Goal: Book appointment/travel/reservation

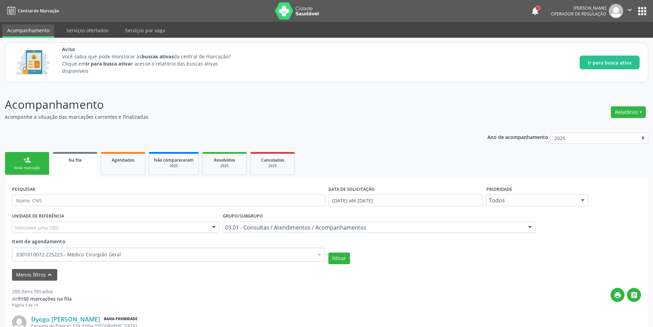
click at [82, 164] on link "Na fila" at bounding box center [75, 164] width 45 height 25
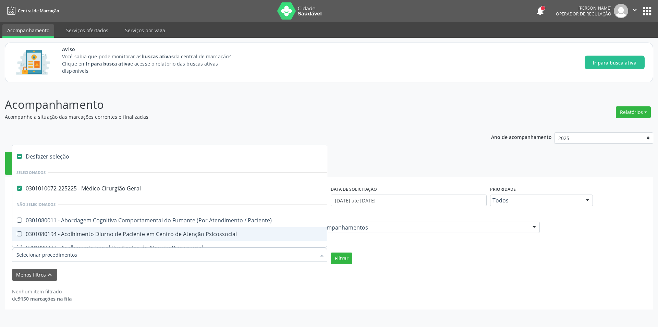
click at [113, 252] on input "Item de agendamento" at bounding box center [166, 255] width 300 height 14
type input "P"
checkbox Geral "false"
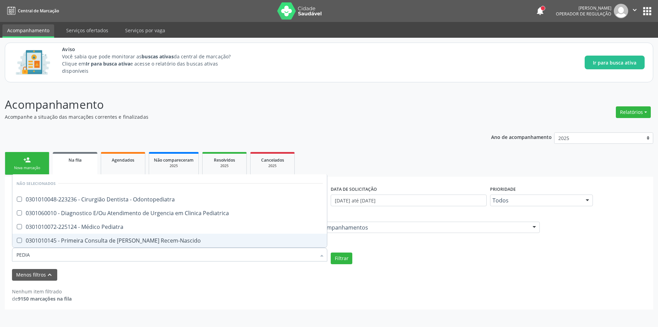
type input "PEDIAT"
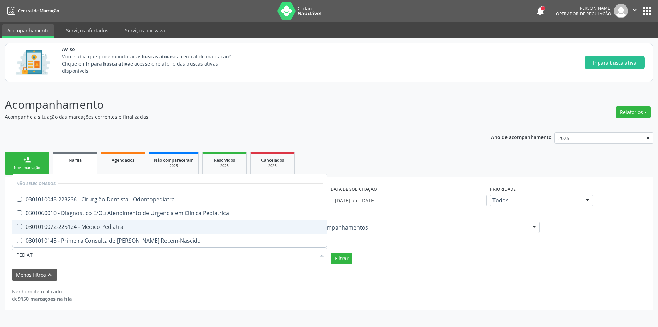
click at [120, 221] on span "0301010072-225124 - Médico Pediatra" at bounding box center [169, 227] width 315 height 14
checkbox Pediatra "true"
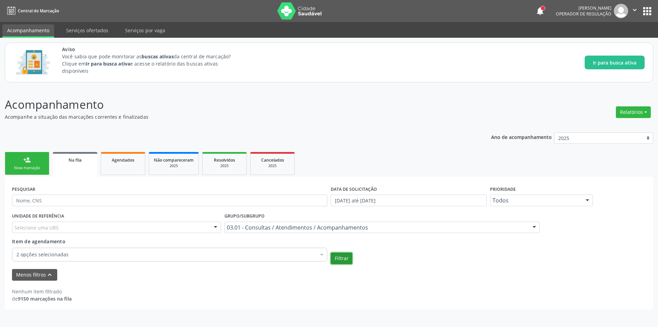
click at [346, 257] on button "Filtrar" at bounding box center [342, 258] width 22 height 12
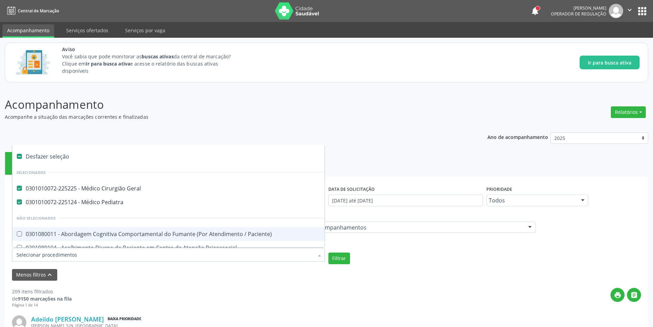
click at [317, 256] on div at bounding box center [319, 255] width 10 height 12
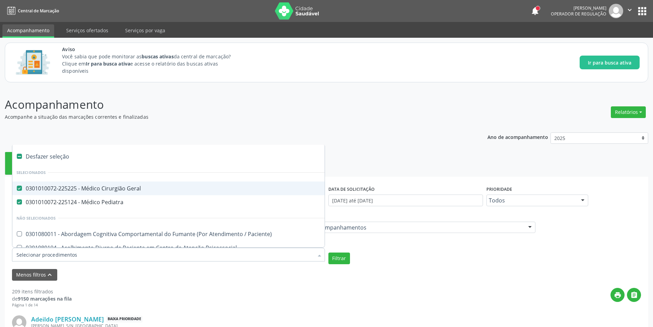
click at [21, 185] on Geral at bounding box center [19, 187] width 5 height 5
click at [17, 186] on Geral "checkbox" at bounding box center [14, 188] width 4 height 4
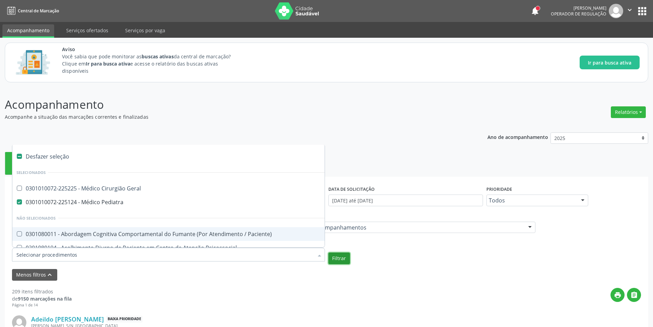
checkbox Geral "true"
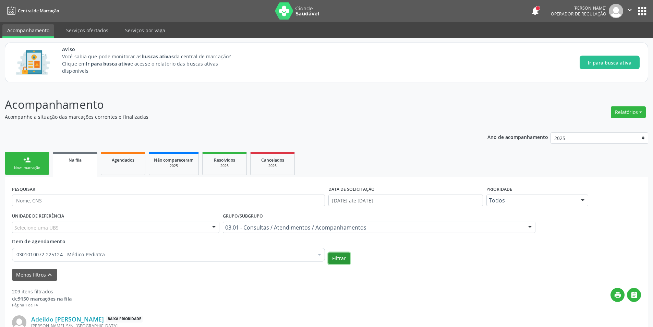
click at [341, 257] on button "Filtrar" at bounding box center [339, 258] width 22 height 12
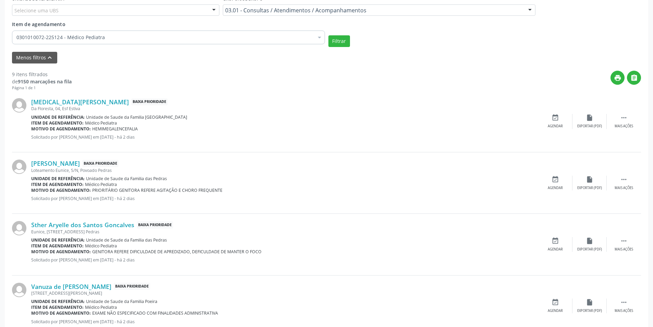
scroll to position [217, 0]
click at [100, 104] on link "[MEDICAL_DATA][PERSON_NAME]" at bounding box center [80, 102] width 98 height 8
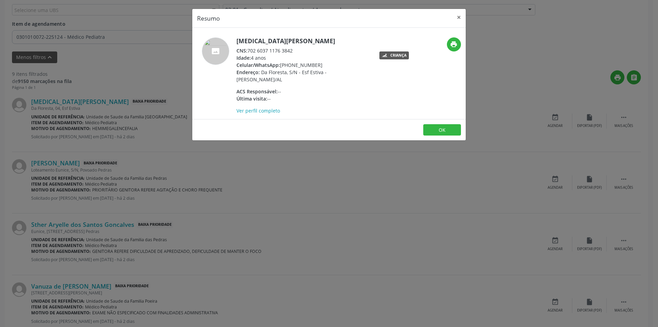
drag, startPoint x: 248, startPoint y: 48, endPoint x: 293, endPoint y: 48, distance: 45.3
click at [293, 48] on div "CNS: 702 6037 1176 3842" at bounding box center [303, 50] width 133 height 7
copy div "702 6037 1176 3842"
click at [450, 128] on button "OK" at bounding box center [442, 130] width 38 height 12
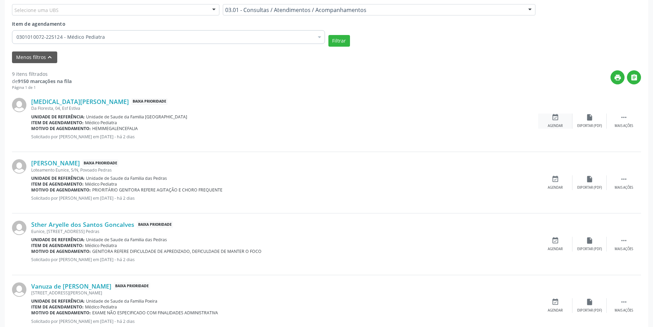
click at [555, 117] on icon "event_available" at bounding box center [556, 117] width 8 height 8
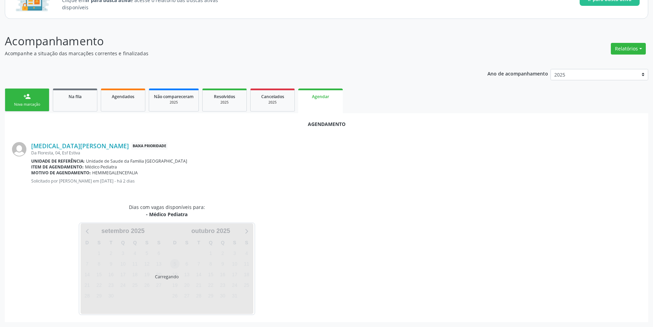
scroll to position [80, 0]
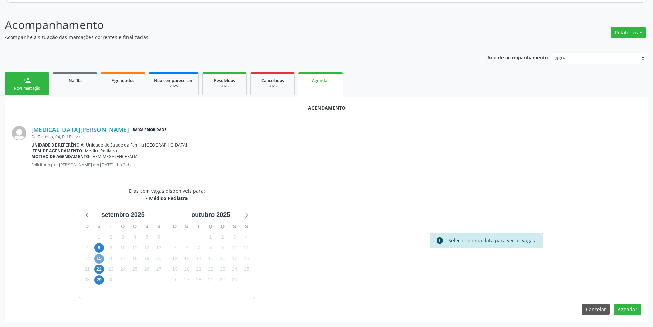
click at [99, 257] on span "15" at bounding box center [99, 259] width 10 height 10
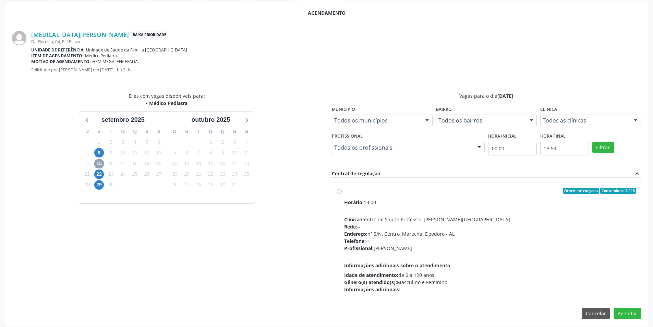
scroll to position [179, 0]
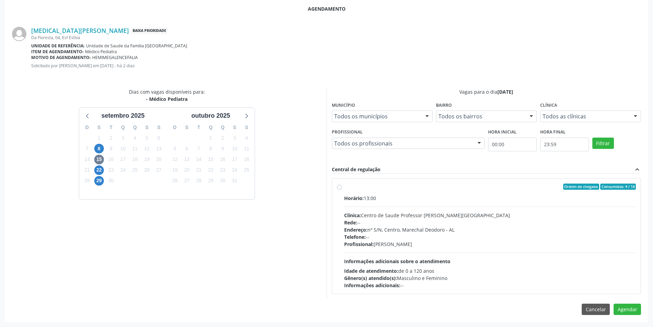
click at [344, 186] on label "Ordem de chegada Consumidos: 4 / 18 Horário: 13:00 Clínica: Centro de Saude Pro…" at bounding box center [490, 235] width 292 height 105
click at [338, 186] on input "Ordem de chegada Consumidos: 4 / 18 Horário: 13:00 Clínica: Centro de Saude Pro…" at bounding box center [339, 186] width 5 height 6
radio input "true"
click at [627, 322] on button "Agendar" at bounding box center [627, 321] width 27 height 12
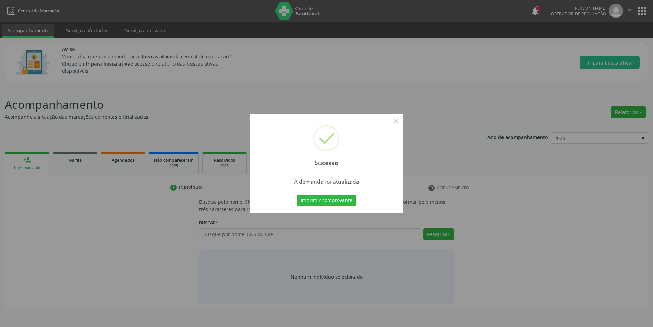
scroll to position [0, 0]
click at [401, 123] on button "×" at bounding box center [399, 121] width 12 height 12
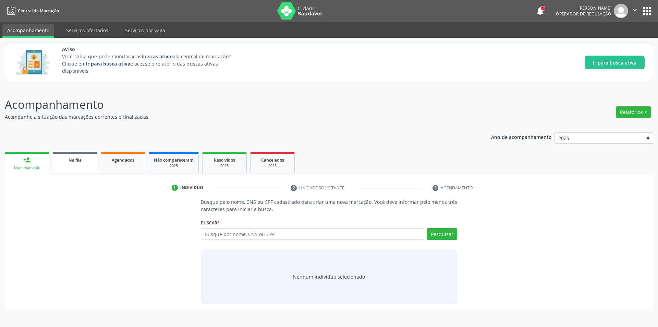
click at [76, 163] on link "Na fila" at bounding box center [75, 162] width 45 height 21
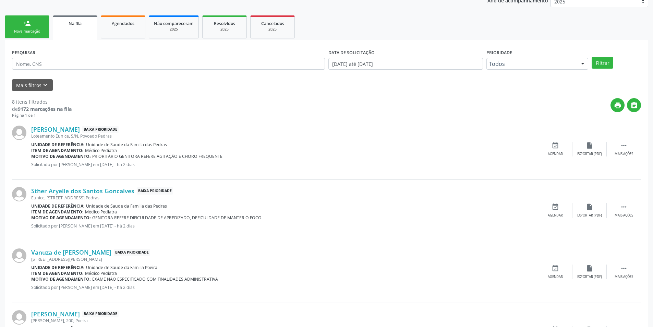
scroll to position [137, 0]
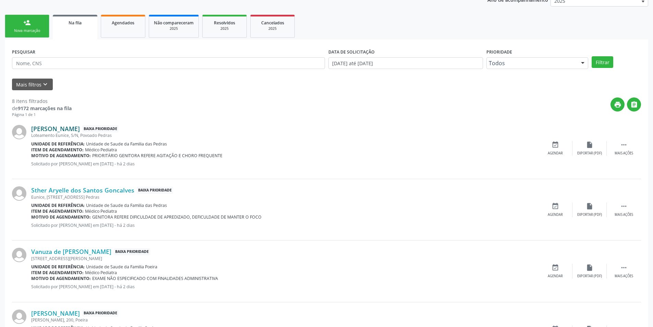
click at [80, 131] on link "[PERSON_NAME]" at bounding box center [55, 129] width 49 height 8
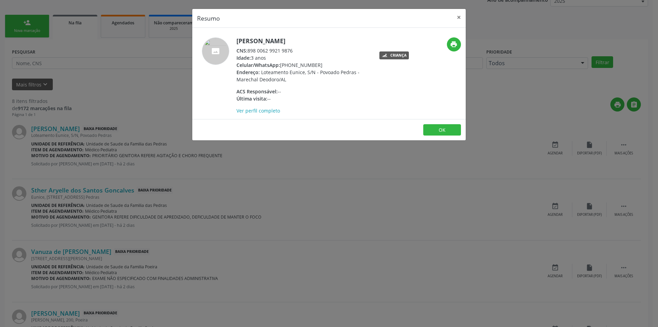
drag, startPoint x: 249, startPoint y: 50, endPoint x: 296, endPoint y: 49, distance: 46.6
click at [296, 49] on div "CNS: 898 0062 9921 9876" at bounding box center [303, 50] width 133 height 7
copy div "898 0062 9921 9876"
click at [434, 131] on button "OK" at bounding box center [442, 130] width 38 height 12
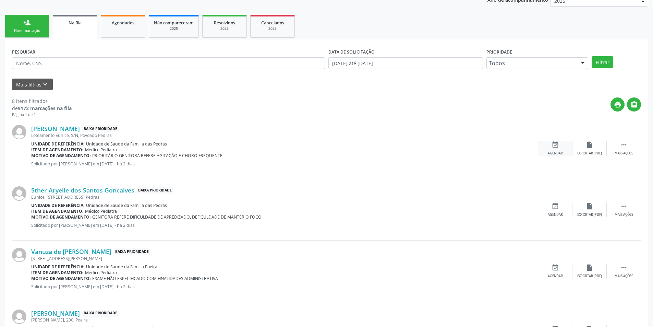
click at [557, 153] on div "Agendar" at bounding box center [555, 153] width 15 height 5
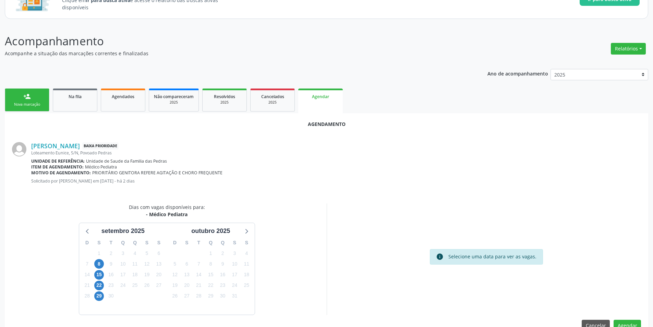
scroll to position [80, 0]
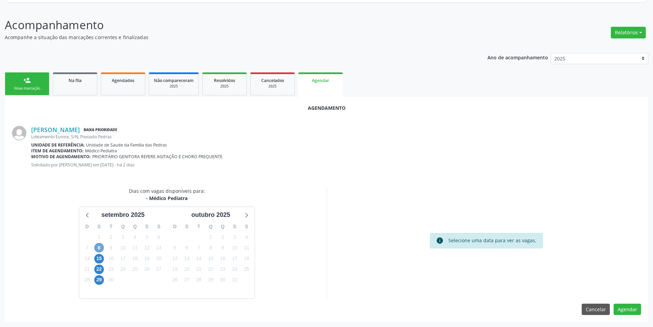
click at [100, 248] on span "8" at bounding box center [99, 248] width 10 height 10
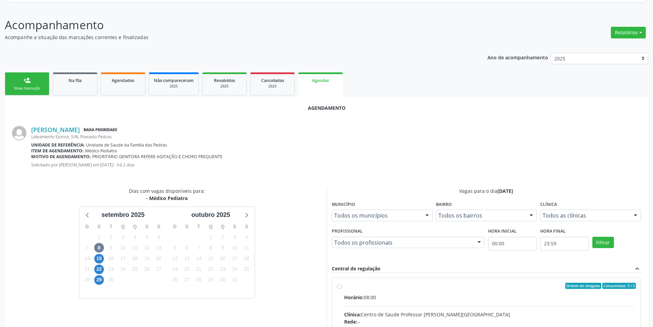
click at [341, 286] on input "Ordem de chegada Consumidos: 3 / 5 Horário: 08:00 Clínica: Centro de Saude Prof…" at bounding box center [339, 286] width 5 height 6
radio input "true"
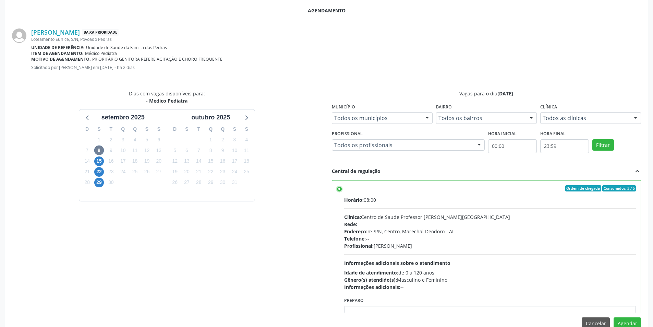
scroll to position [191, 0]
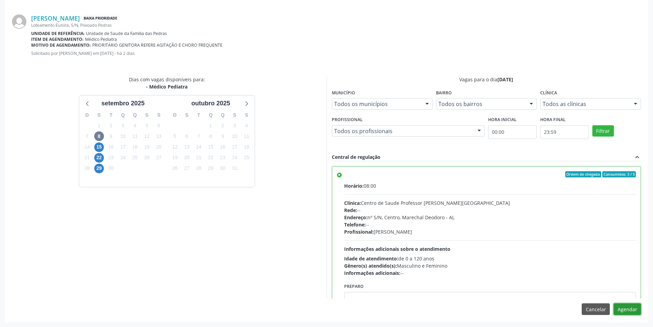
click at [630, 311] on button "Agendar" at bounding box center [627, 309] width 27 height 12
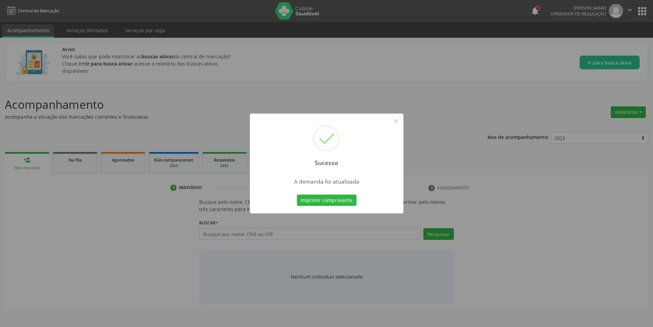
scroll to position [0, 0]
click at [397, 118] on button "×" at bounding box center [399, 121] width 12 height 12
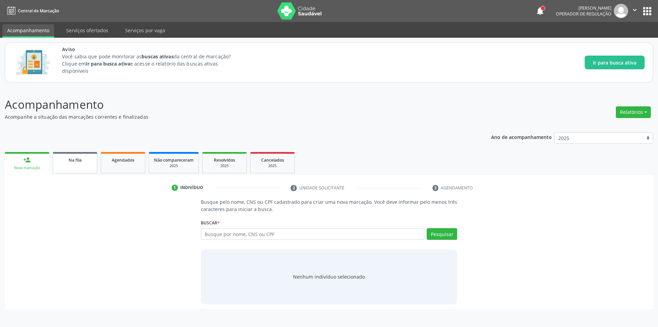
click at [83, 167] on link "Na fila" at bounding box center [75, 162] width 45 height 21
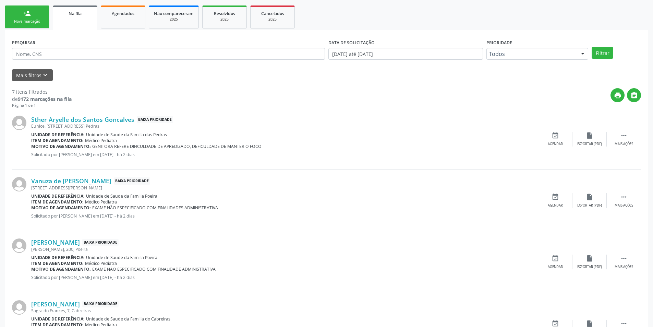
scroll to position [171, 0]
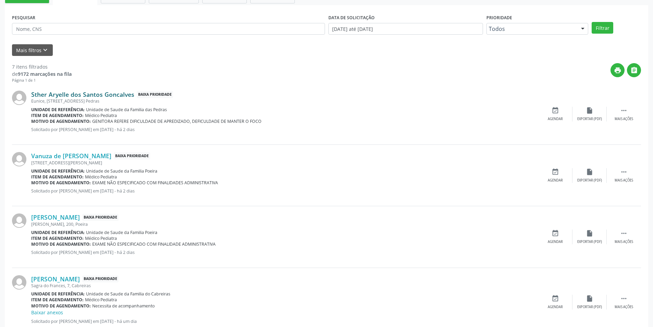
click at [76, 97] on link "Sther Aryelle dos Santos Goncalves" at bounding box center [82, 95] width 103 height 8
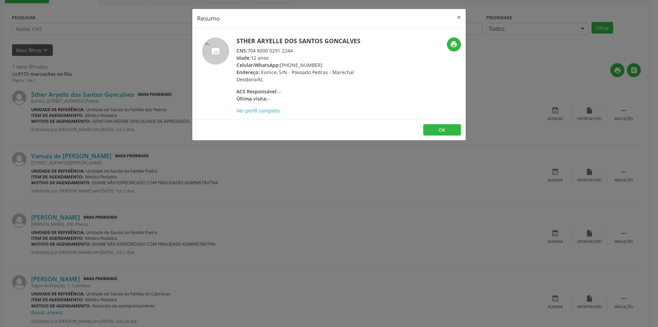
drag, startPoint x: 248, startPoint y: 51, endPoint x: 295, endPoint y: 49, distance: 47.0
click at [295, 49] on div "CNS: 704 8000 0291 2244" at bounding box center [303, 50] width 133 height 7
copy div "704 8000 0291 2244"
click at [447, 130] on button "OK" at bounding box center [442, 130] width 38 height 12
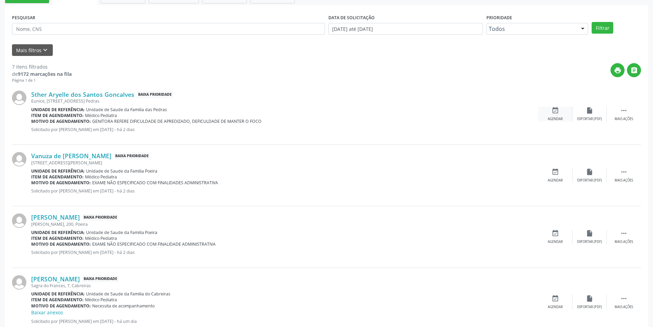
click at [554, 116] on div "event_available Agendar" at bounding box center [555, 114] width 34 height 15
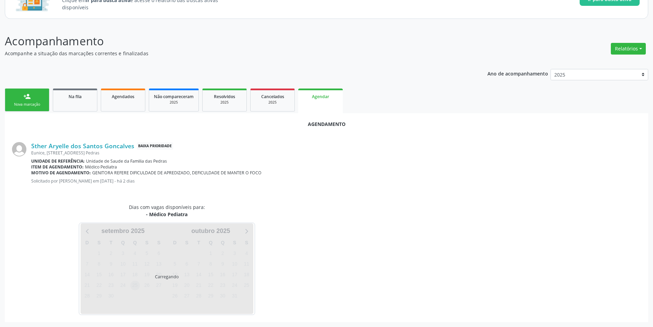
scroll to position [80, 0]
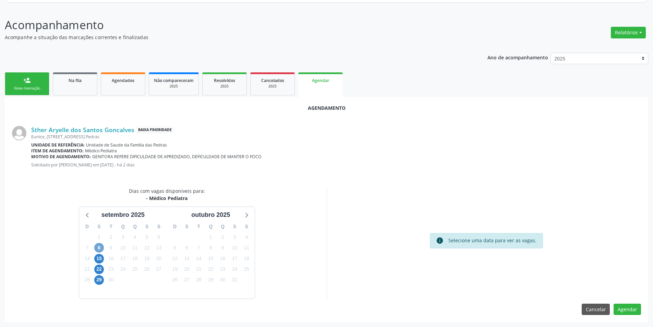
click at [99, 248] on span "8" at bounding box center [99, 248] width 10 height 10
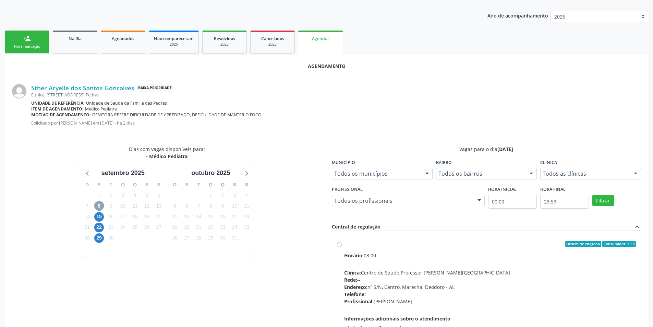
scroll to position [182, 0]
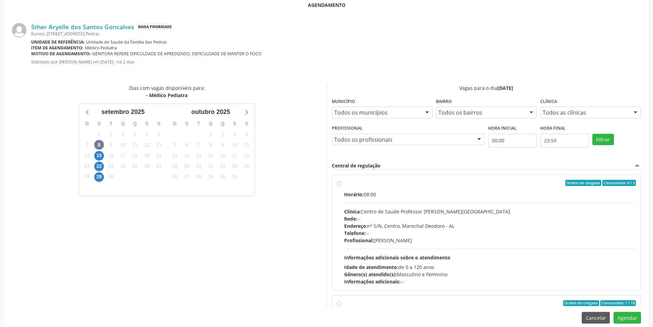
click at [344, 182] on label "Ordem de chegada Consumidos: 4 / 5 Horário: 08:00 Clínica: Centro de Saude Prof…" at bounding box center [490, 232] width 292 height 105
click at [339, 182] on input "Ordem de chegada Consumidos: 4 / 5 Horário: 08:00 Clínica: Centro de Saude Prof…" at bounding box center [339, 183] width 5 height 6
radio input "true"
click at [632, 318] on button "Agendar" at bounding box center [627, 318] width 27 height 12
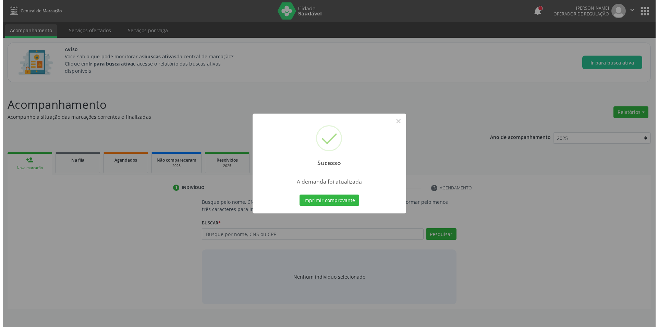
scroll to position [0, 0]
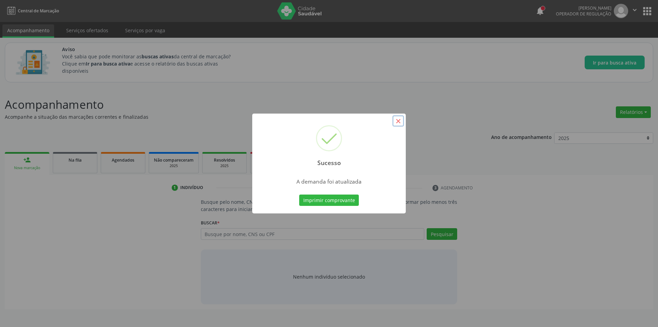
click at [399, 121] on button "×" at bounding box center [399, 121] width 12 height 12
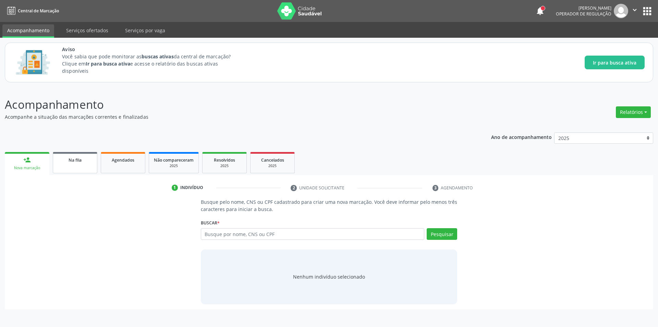
click at [80, 161] on span "Na fila" at bounding box center [75, 160] width 13 height 6
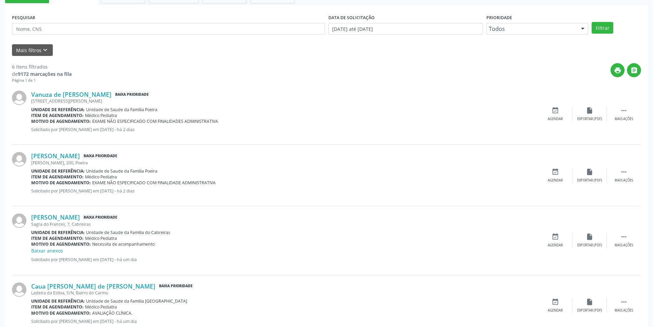
scroll to position [206, 0]
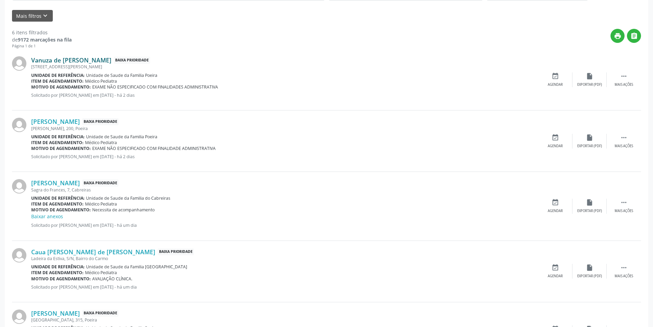
click at [82, 61] on link "Vanuza de [PERSON_NAME]" at bounding box center [71, 60] width 80 height 8
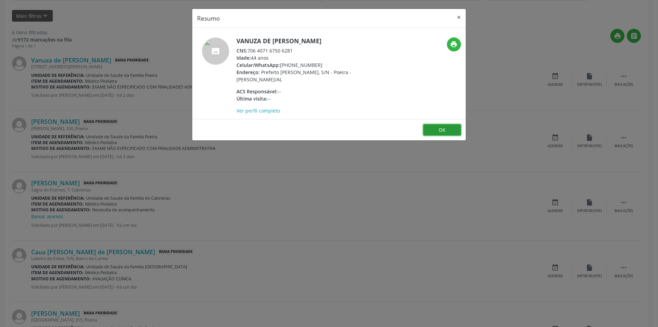
click at [447, 128] on button "OK" at bounding box center [442, 130] width 38 height 12
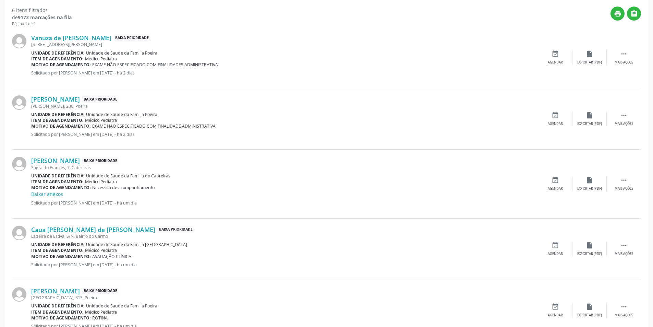
scroll to position [240, 0]
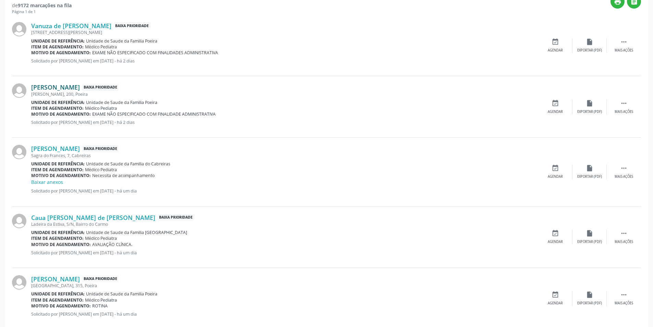
click at [80, 87] on link "[PERSON_NAME]" at bounding box center [55, 87] width 49 height 8
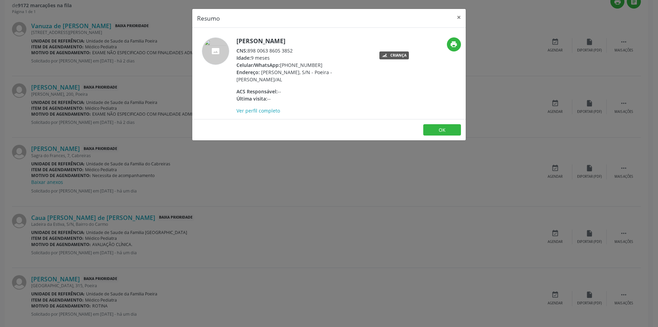
drag, startPoint x: 249, startPoint y: 48, endPoint x: 296, endPoint y: 50, distance: 46.7
click at [296, 50] on div "CNS: 898 0063 8605 3852" at bounding box center [303, 50] width 133 height 7
copy div "898 0063 8605 3852"
click at [451, 131] on button "OK" at bounding box center [442, 130] width 38 height 12
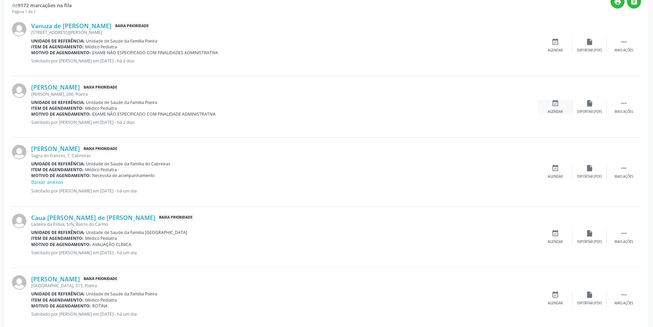
click at [554, 104] on icon "event_available" at bounding box center [556, 103] width 8 height 8
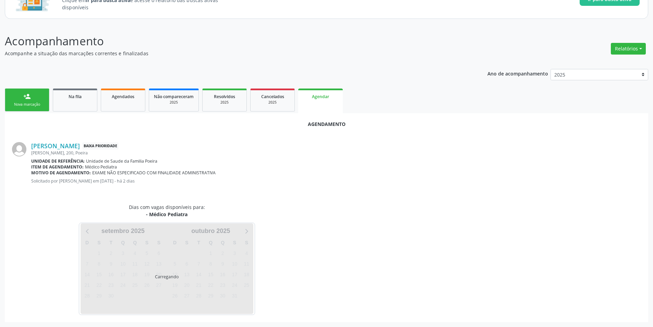
scroll to position [80, 0]
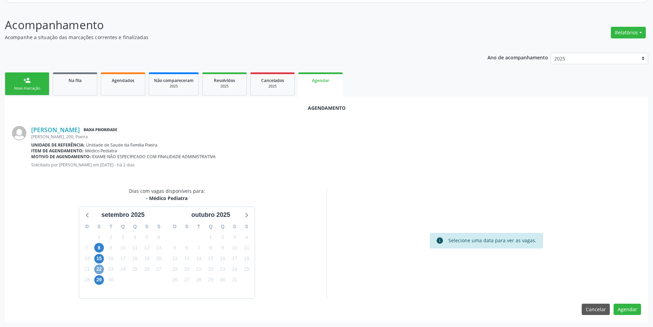
click at [98, 269] on span "22" at bounding box center [99, 269] width 10 height 10
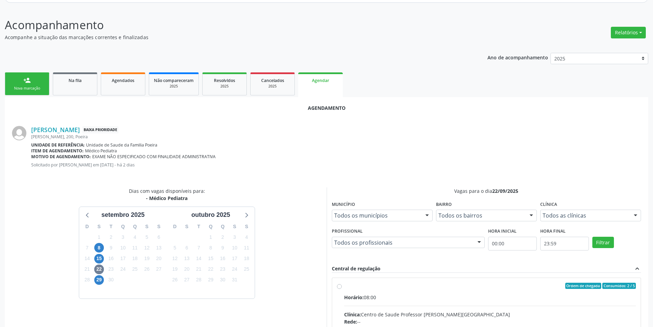
click at [341, 287] on input "Ordem de chegada Consumidos: 2 / 5 Horário: 08:00 Clínica: Centro de Saude Prof…" at bounding box center [339, 286] width 5 height 6
radio input "true"
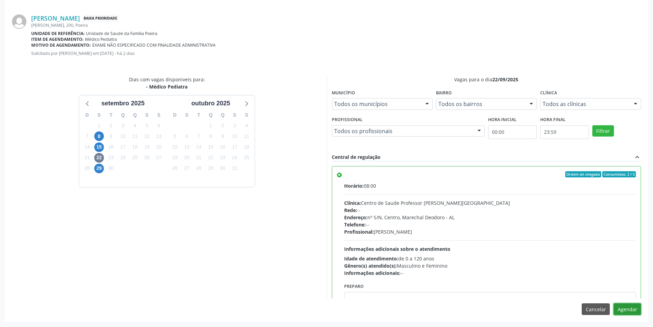
click at [630, 311] on button "Agendar" at bounding box center [627, 309] width 27 height 12
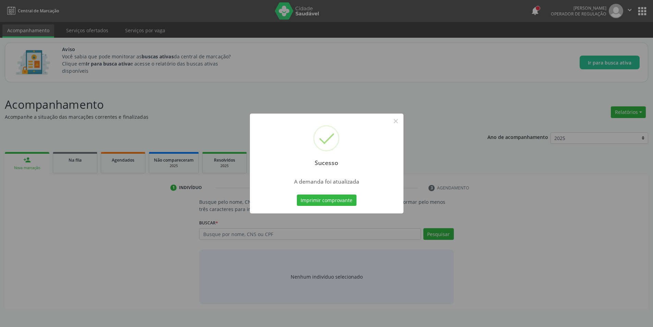
scroll to position [0, 0]
click at [397, 123] on button "×" at bounding box center [399, 121] width 12 height 12
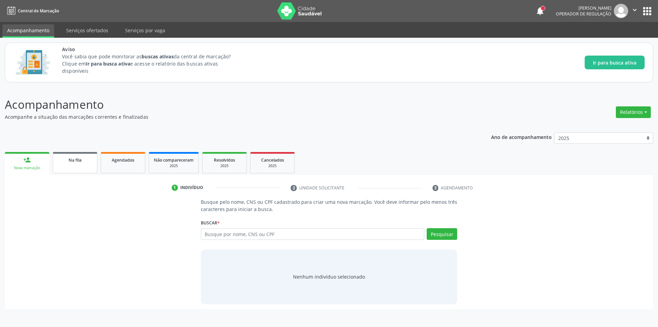
click at [79, 160] on span "Na fila" at bounding box center [75, 160] width 13 height 6
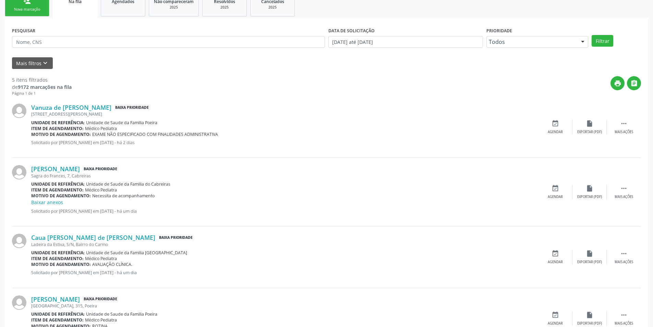
scroll to position [193, 0]
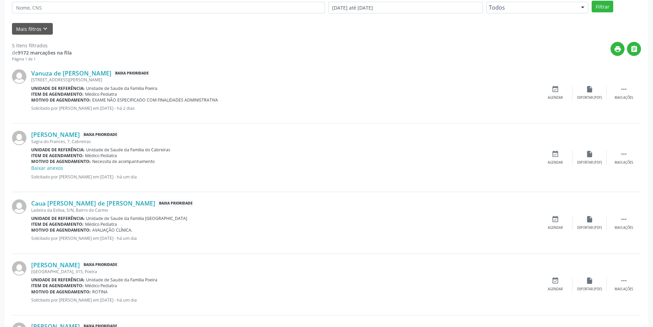
click at [83, 139] on div "Sagra do Frances, 7, Cabreiras" at bounding box center [284, 142] width 507 height 6
click at [80, 135] on link "[PERSON_NAME]" at bounding box center [55, 135] width 49 height 8
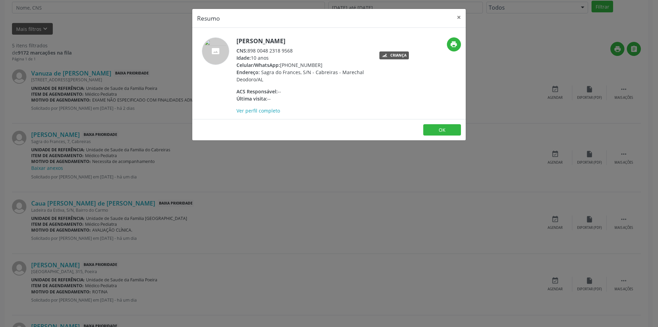
click at [245, 180] on div "Resumo × [PERSON_NAME] CNS: 898 0048 2318 9568 Idade: 10 anos Celular/WhatsApp:…" at bounding box center [329, 163] width 658 height 327
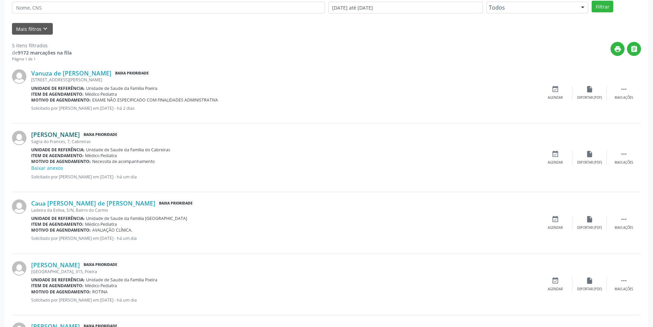
click at [80, 136] on link "[PERSON_NAME]" at bounding box center [55, 135] width 49 height 8
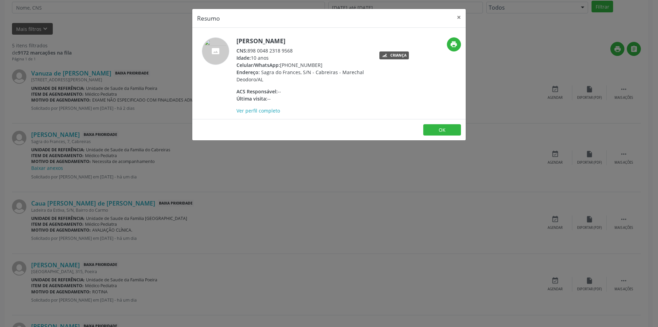
drag, startPoint x: 248, startPoint y: 50, endPoint x: 292, endPoint y: 51, distance: 44.2
click at [292, 51] on div "CNS: 898 0048 2318 9568" at bounding box center [303, 50] width 133 height 7
copy div "898 0048 2318 9568"
click at [442, 134] on button "OK" at bounding box center [442, 130] width 38 height 12
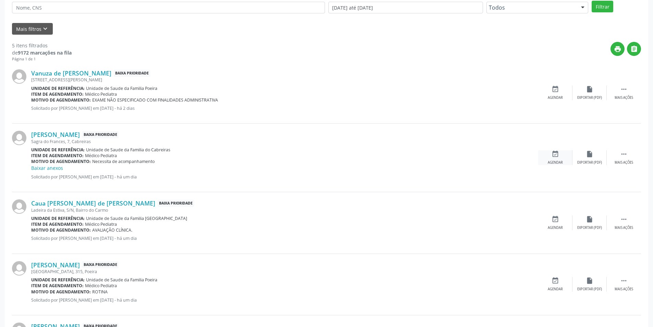
click at [558, 154] on icon "event_available" at bounding box center [556, 154] width 8 height 8
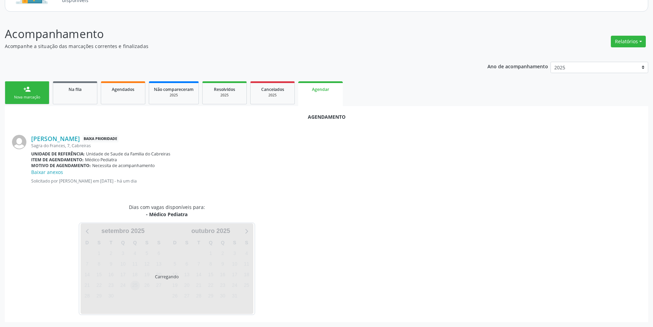
scroll to position [87, 0]
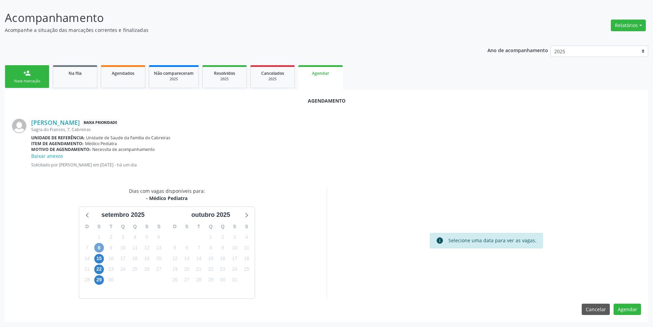
click at [97, 244] on span "8" at bounding box center [99, 248] width 10 height 10
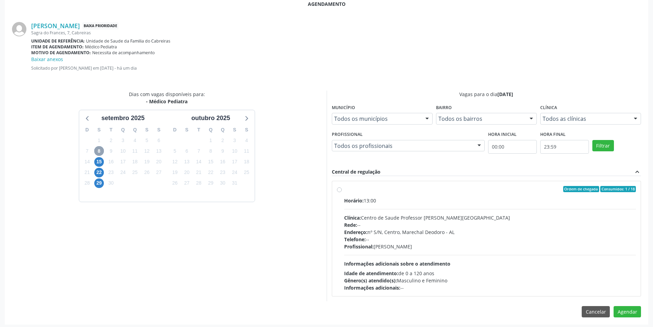
scroll to position [186, 0]
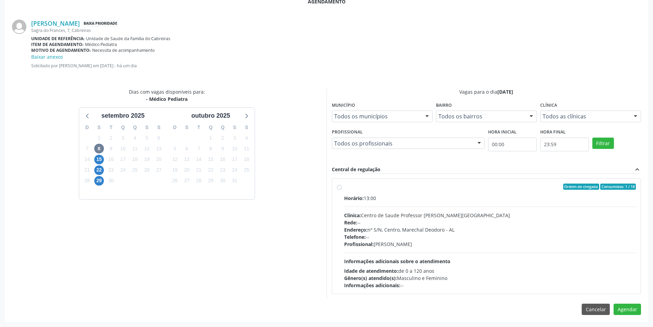
click at [344, 186] on label "Ordem de chegada Consumidos: 1 / 18 Horário: 13:00 Clínica: Centro de Saude Pro…" at bounding box center [490, 235] width 292 height 105
click at [340, 186] on input "Ordem de chegada Consumidos: 1 / 18 Horário: 13:00 Clínica: Centro de Saude Pro…" at bounding box center [339, 186] width 5 height 6
radio input "true"
click at [629, 317] on button "Agendar" at bounding box center [627, 321] width 27 height 12
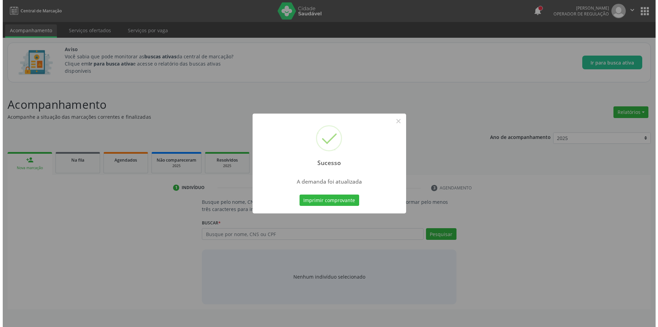
scroll to position [0, 0]
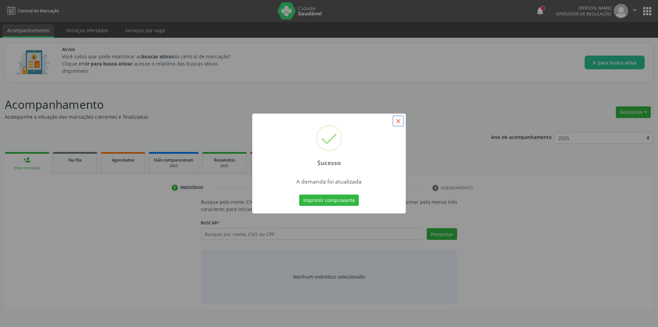
click at [396, 120] on button "×" at bounding box center [399, 121] width 12 height 12
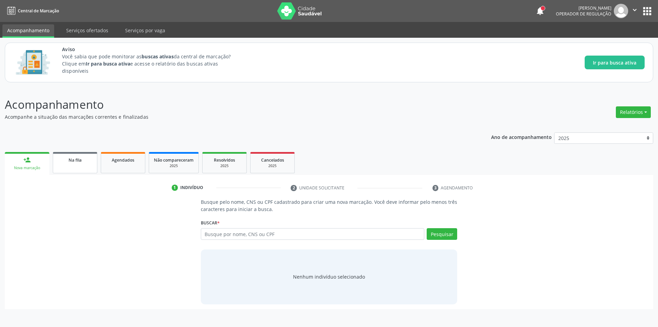
click at [76, 170] on link "Na fila" at bounding box center [75, 162] width 45 height 21
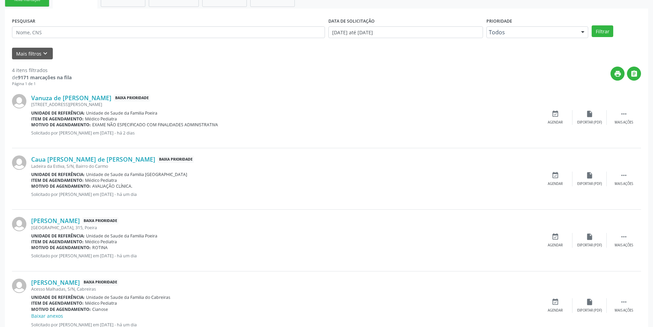
scroll to position [193, 0]
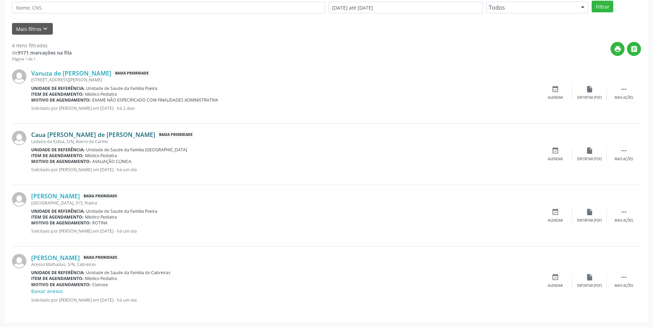
click at [89, 137] on link "Caua [PERSON_NAME] de [PERSON_NAME]" at bounding box center [93, 135] width 124 height 8
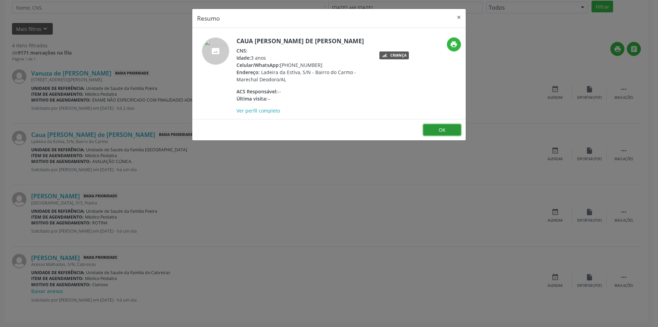
click at [445, 129] on button "OK" at bounding box center [442, 130] width 38 height 12
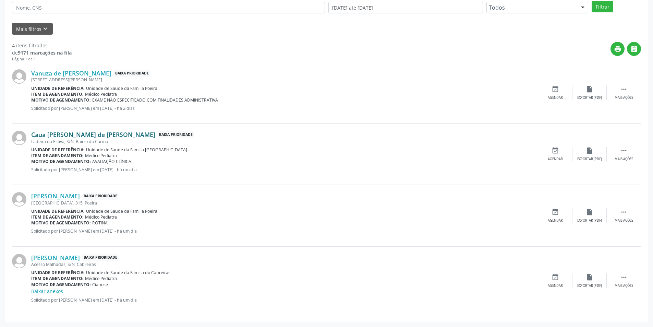
click at [94, 134] on link "Caua [PERSON_NAME] de [PERSON_NAME]" at bounding box center [93, 135] width 124 height 8
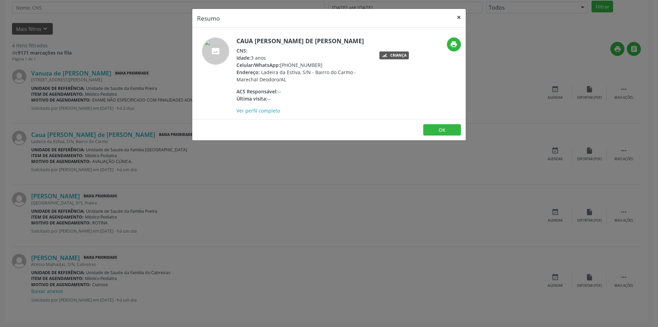
click at [458, 19] on button "×" at bounding box center [459, 17] width 14 height 17
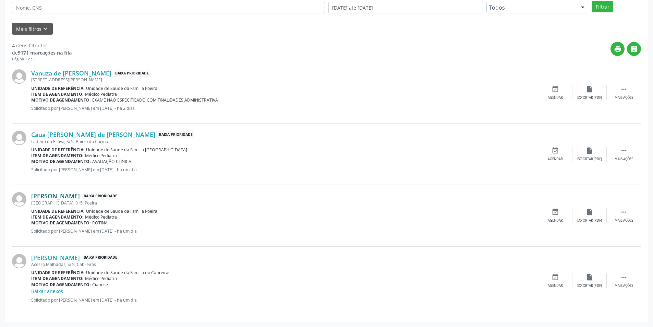
click at [78, 197] on link "[PERSON_NAME]" at bounding box center [55, 196] width 49 height 8
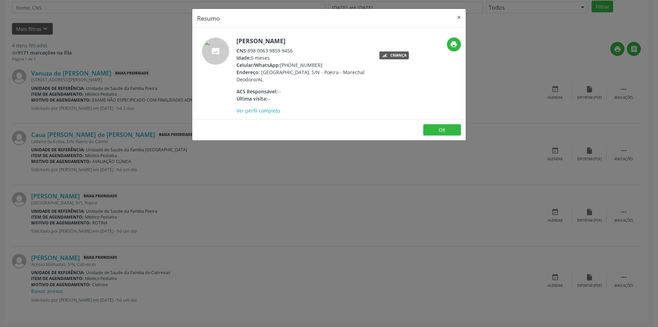
drag, startPoint x: 248, startPoint y: 49, endPoint x: 284, endPoint y: 52, distance: 36.5
click at [284, 52] on div "CNS: 898 0063 9859 9456" at bounding box center [303, 50] width 133 height 7
click at [262, 52] on div "CNS: 898 0063 9859 9456" at bounding box center [303, 50] width 133 height 7
drag, startPoint x: 249, startPoint y: 51, endPoint x: 298, endPoint y: 51, distance: 49.0
click at [298, 51] on div "CNS: 898 0063 9859 9456" at bounding box center [303, 50] width 133 height 7
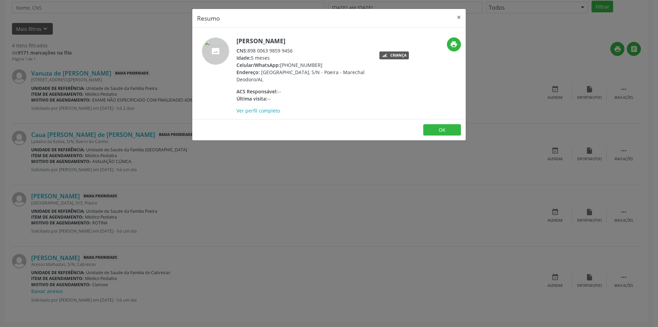
copy div "898 0063 9859 9456"
click at [445, 124] on button "OK" at bounding box center [442, 130] width 38 height 12
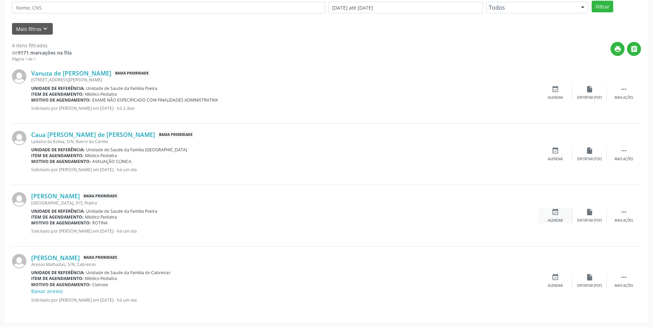
click at [550, 211] on div "event_available Agendar" at bounding box center [555, 215] width 34 height 15
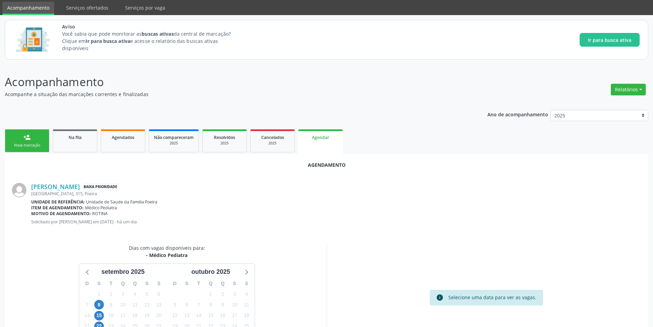
scroll to position [69, 0]
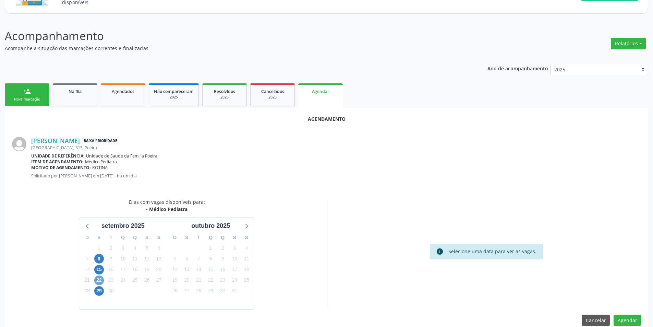
click at [99, 279] on span "22" at bounding box center [99, 280] width 10 height 10
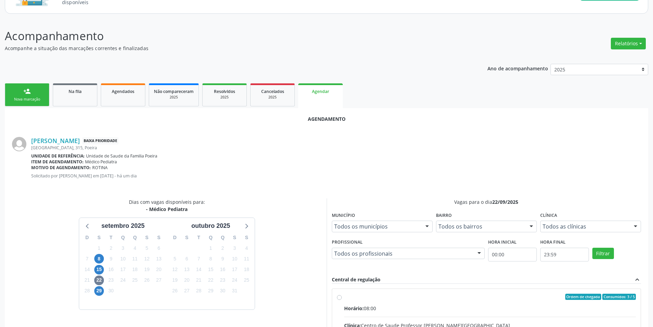
click at [339, 297] on input "Ordem de chegada Consumidos: 3 / 5 Horário: 08:00 Clínica: Centro de Saude Prof…" at bounding box center [339, 296] width 5 height 6
radio input "true"
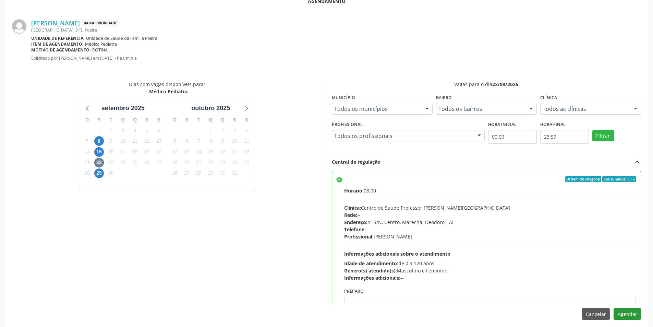
scroll to position [191, 0]
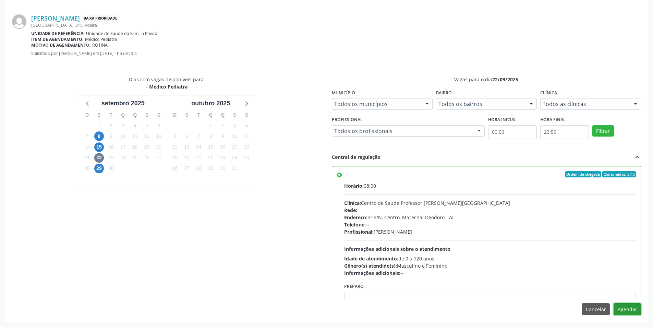
click at [627, 312] on button "Agendar" at bounding box center [627, 309] width 27 height 12
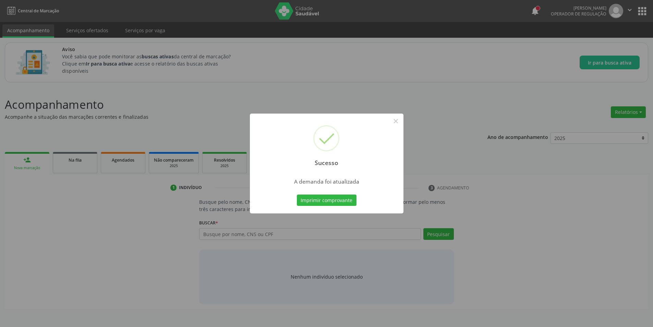
scroll to position [0, 0]
click at [400, 121] on button "×" at bounding box center [399, 121] width 12 height 12
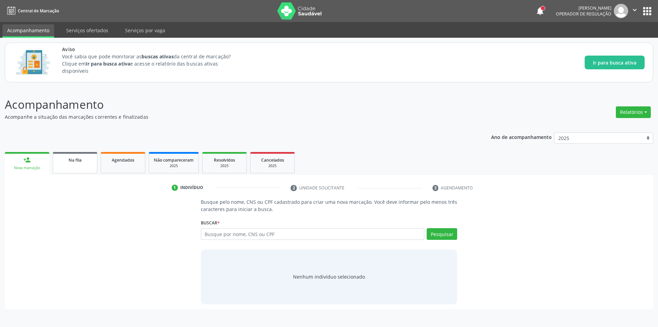
click at [85, 158] on div "Na fila" at bounding box center [75, 159] width 34 height 7
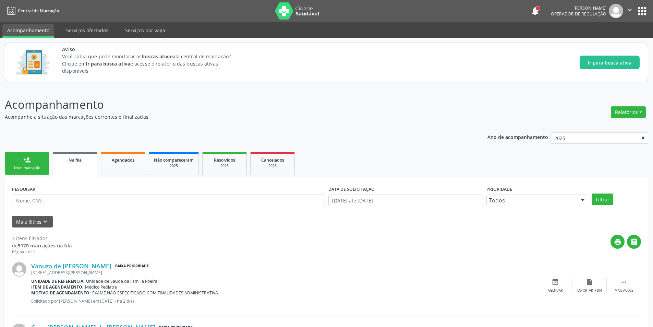
scroll to position [131, 0]
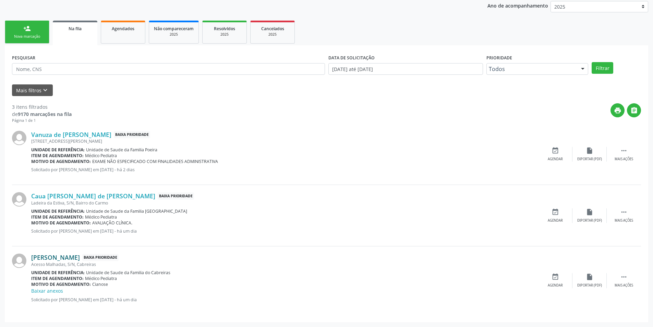
click at [66, 257] on link "[PERSON_NAME]" at bounding box center [55, 257] width 49 height 8
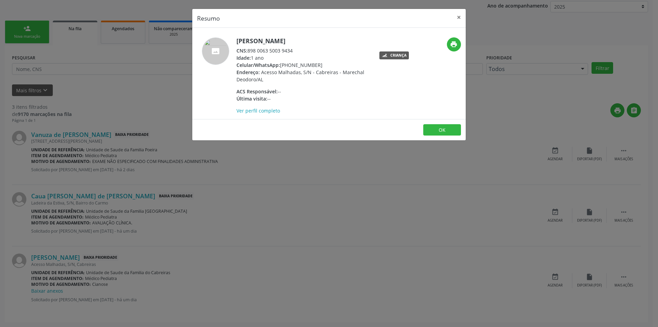
drag, startPoint x: 249, startPoint y: 49, endPoint x: 297, endPoint y: 50, distance: 48.3
click at [297, 50] on div "CNS: 898 0063 5003 9434" at bounding box center [303, 50] width 133 height 7
copy div "898 0063 5003 9434"
click at [444, 127] on button "OK" at bounding box center [442, 130] width 38 height 12
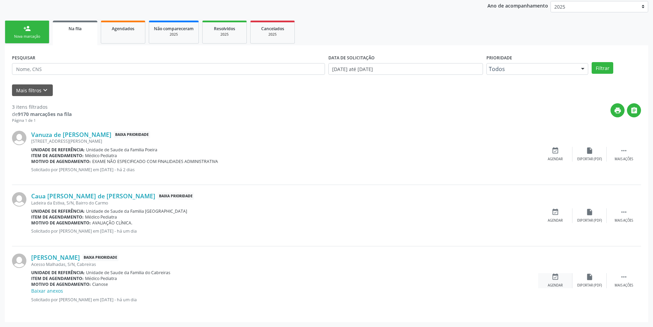
click at [552, 280] on icon "event_available" at bounding box center [556, 277] width 8 height 8
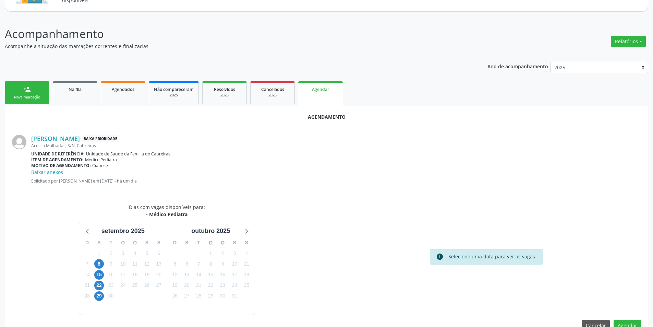
scroll to position [87, 0]
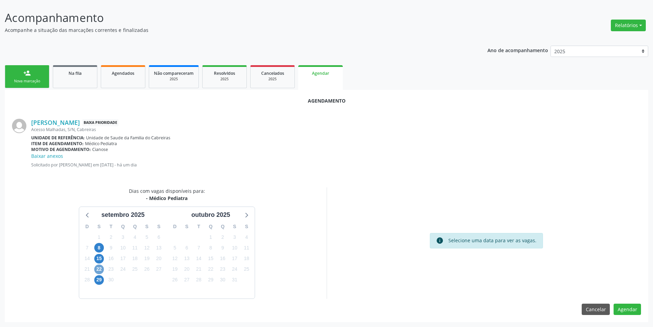
click at [99, 271] on span "22" at bounding box center [99, 269] width 10 height 10
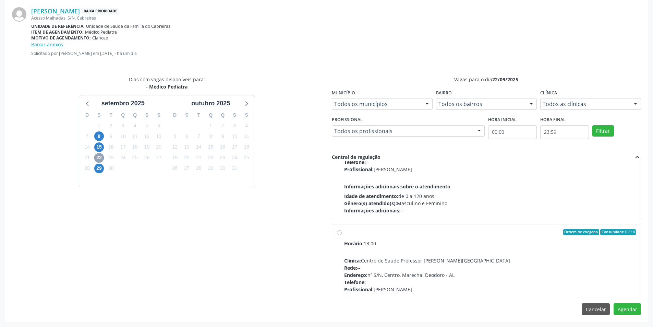
scroll to position [108, 0]
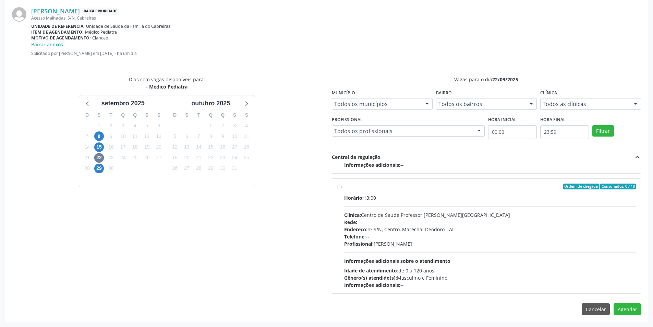
click at [339, 190] on div "Ordem de chegada Consumidos: 0 / 18 Horário: 13:00 Clínica: Centro de Saude Pro…" at bounding box center [486, 235] width 299 height 105
radio input "true"
click at [627, 306] on button "Agendar" at bounding box center [627, 309] width 27 height 12
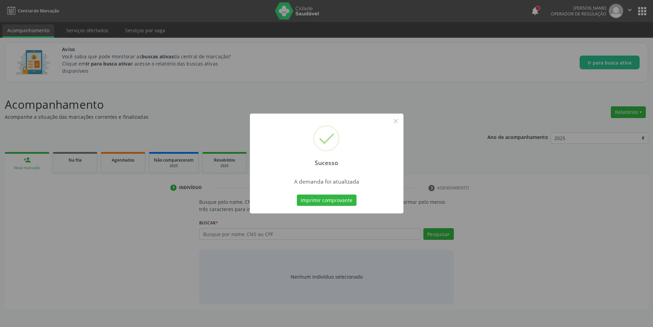
scroll to position [0, 0]
click at [398, 121] on button "×" at bounding box center [399, 121] width 12 height 12
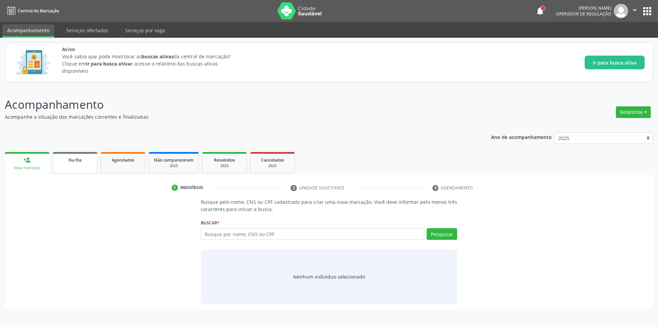
click at [71, 165] on link "Na fila" at bounding box center [75, 162] width 45 height 21
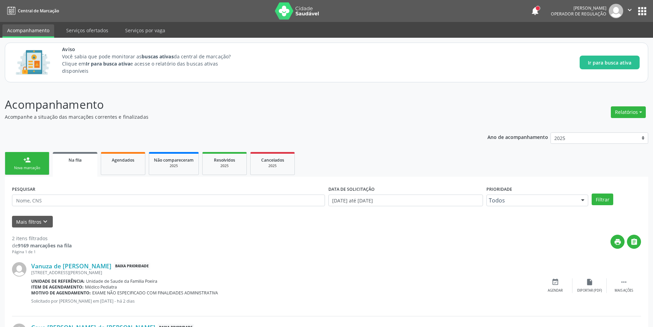
scroll to position [62, 0]
